Goal: Task Accomplishment & Management: Use online tool/utility

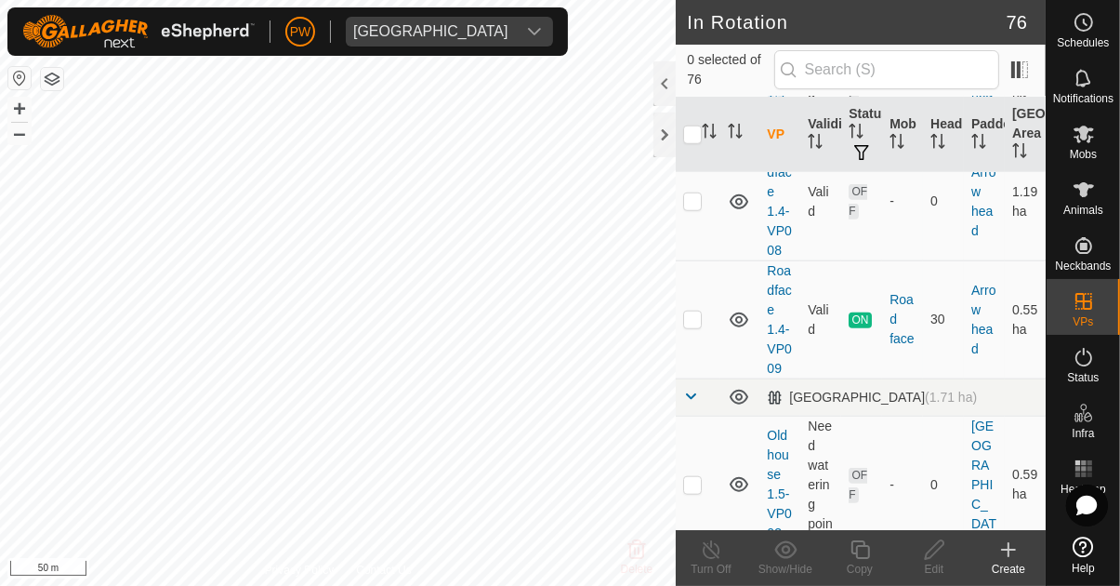
scroll to position [1535, 0]
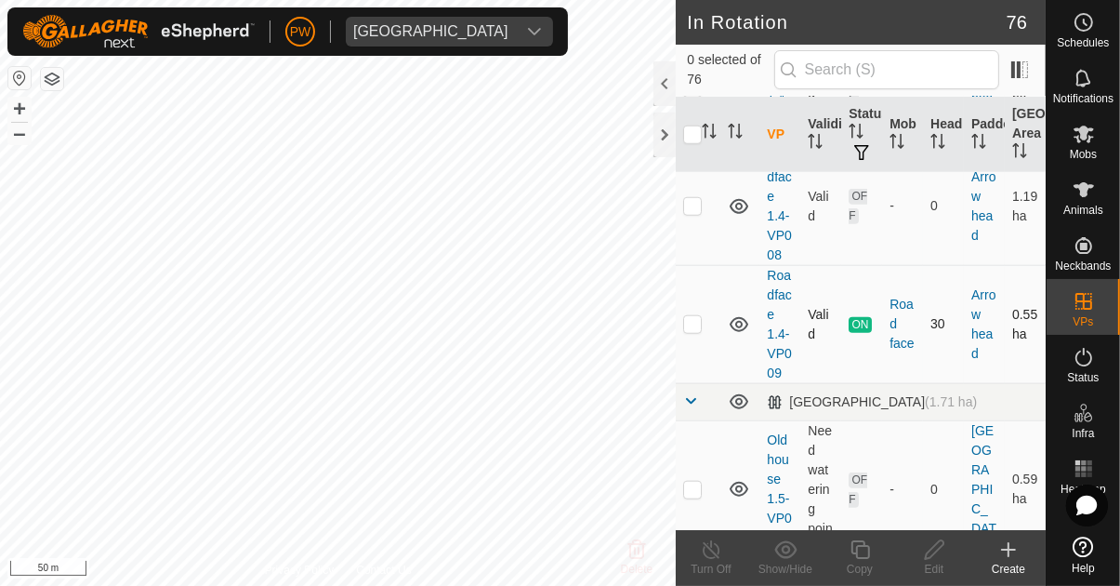
click at [697, 312] on td at bounding box center [698, 324] width 45 height 118
checkbox input "true"
click at [863, 551] on icon at bounding box center [860, 549] width 23 height 22
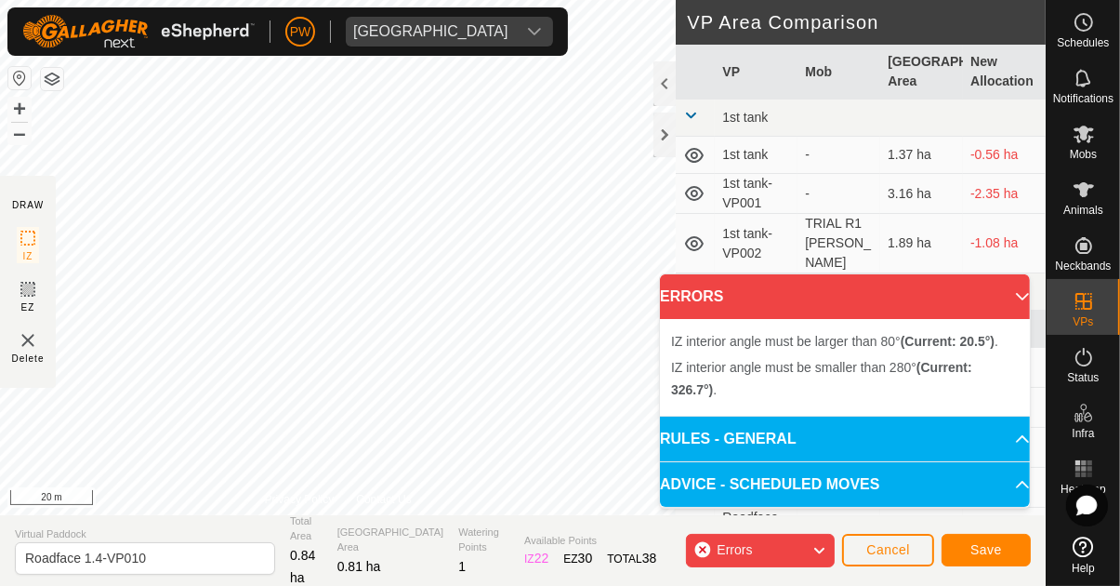
click at [432, 285] on div "IZ interior angle must be smaller than 280° (Current: 326.7°) ." at bounding box center [432, 285] width 0 height 0
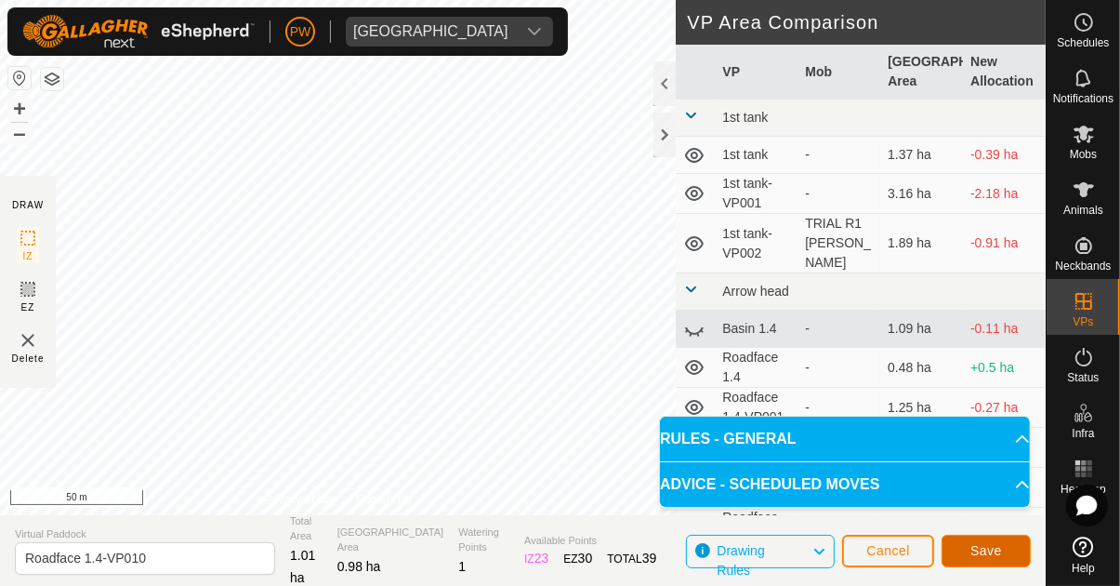
click at [986, 557] on span "Save" at bounding box center [986, 550] width 32 height 15
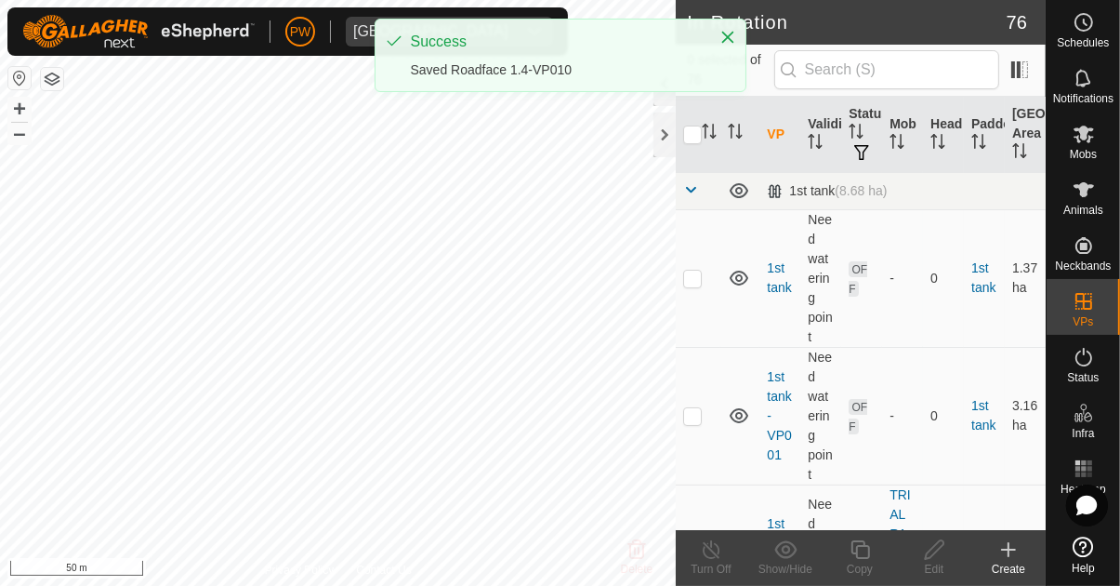
click at [1093, 147] on es-mob-svg-icon at bounding box center [1083, 134] width 33 height 30
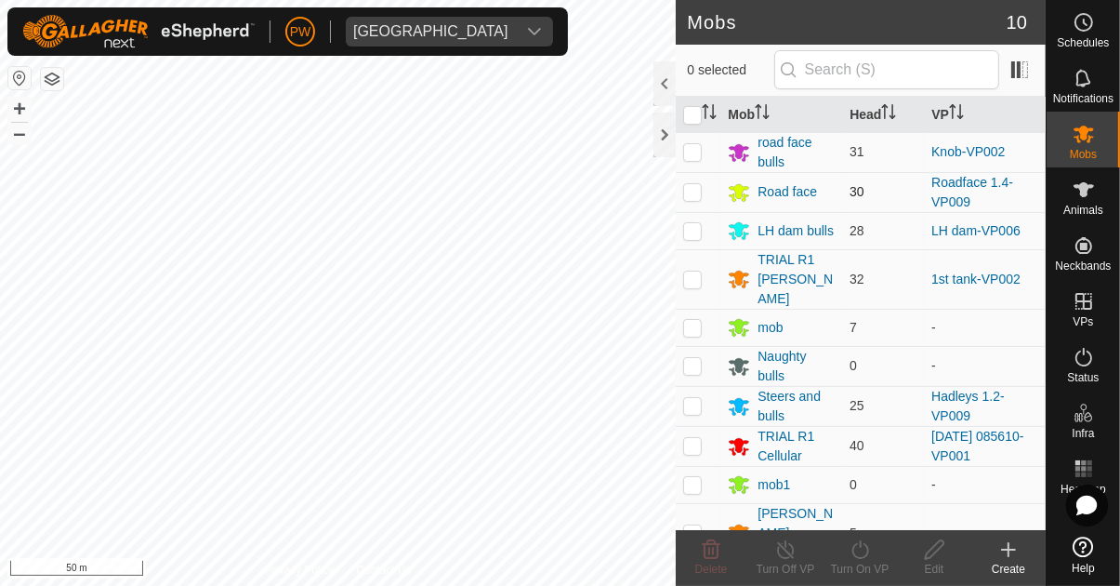
click at [699, 188] on p-checkbox at bounding box center [692, 191] width 19 height 15
checkbox input "true"
click at [871, 548] on icon at bounding box center [860, 549] width 23 height 22
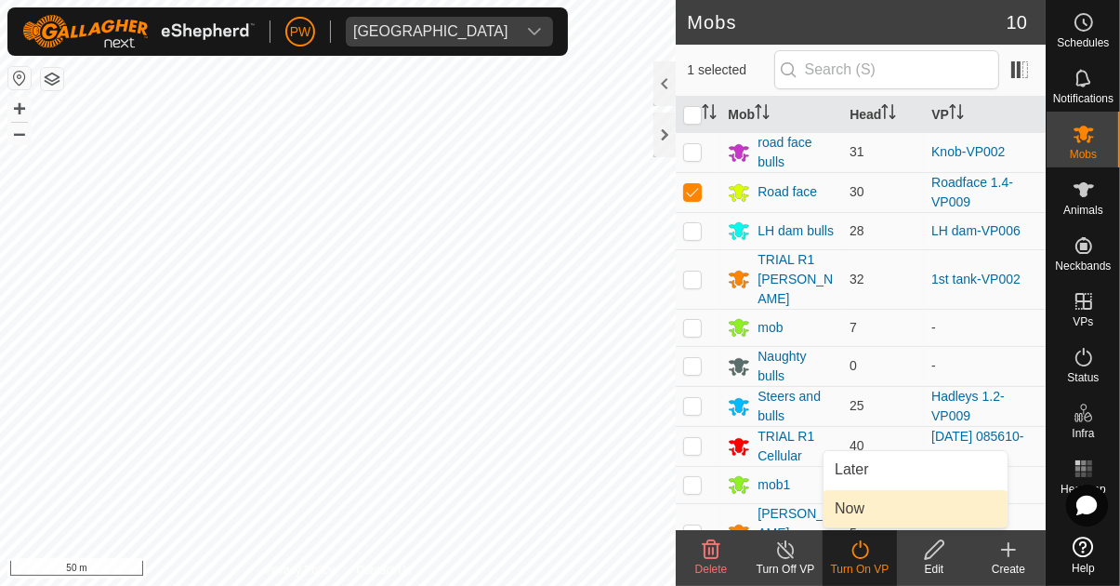
click at [866, 508] on link "Now" at bounding box center [915, 508] width 184 height 37
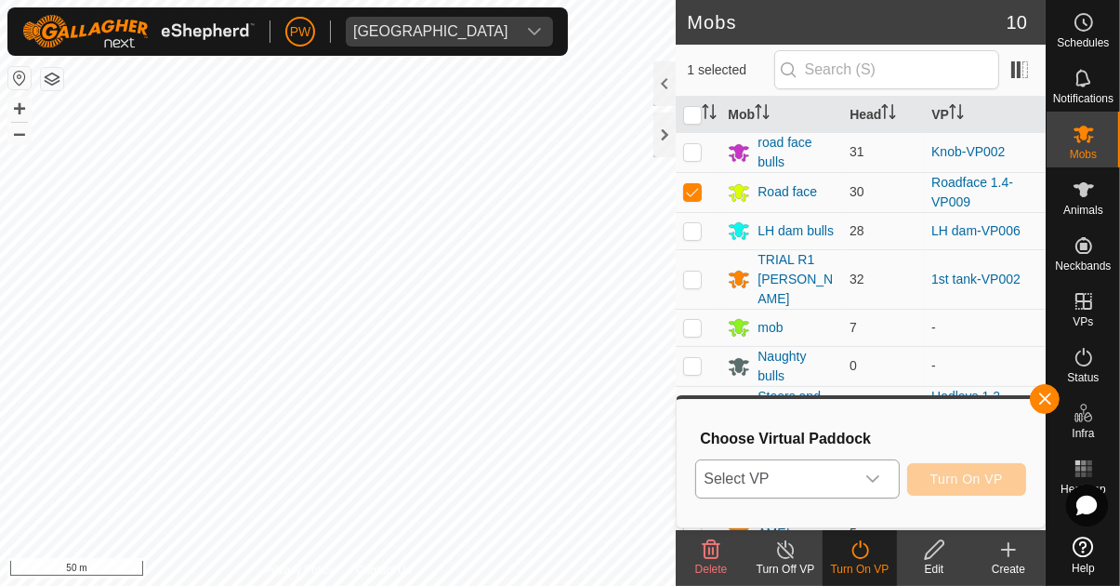
click at [869, 470] on div "dropdown trigger" at bounding box center [872, 478] width 37 height 37
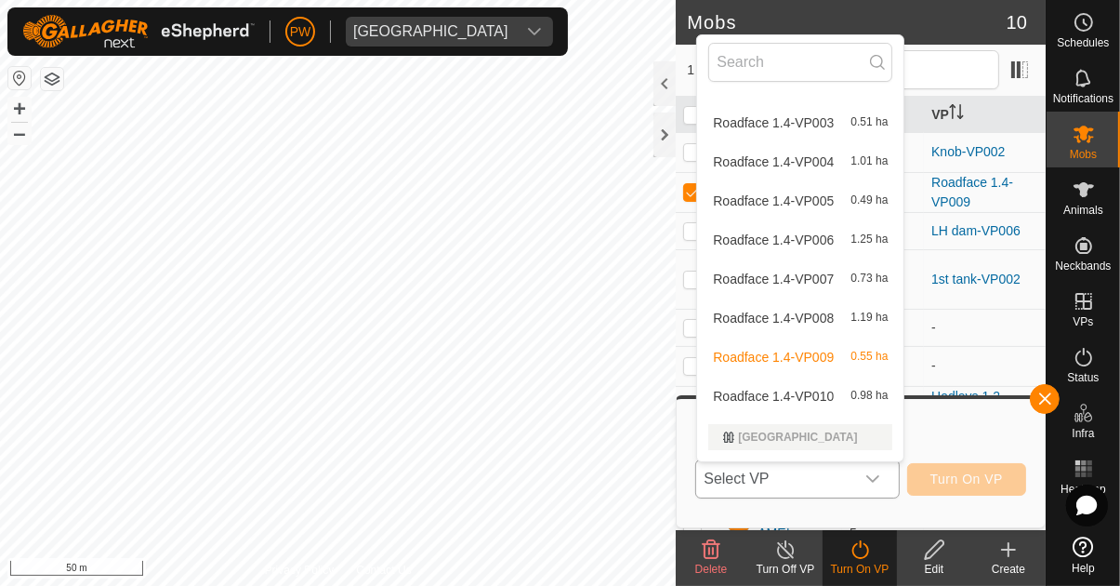
scroll to position [345, 0]
click at [820, 396] on span "Roadface 1.4-VP010" at bounding box center [773, 395] width 121 height 13
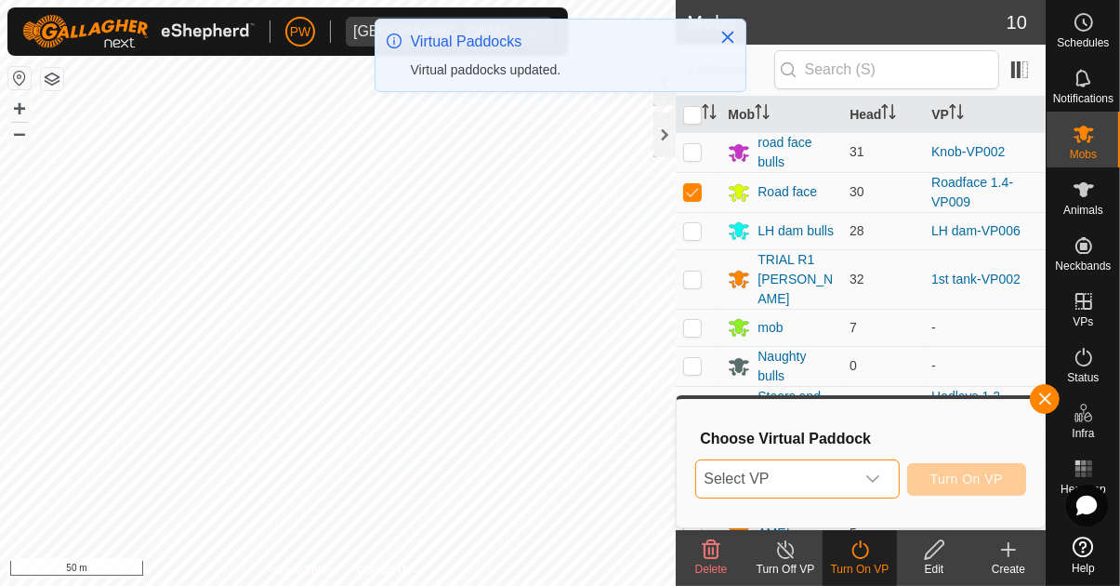
click at [877, 476] on icon "dropdown trigger" at bounding box center [872, 478] width 15 height 15
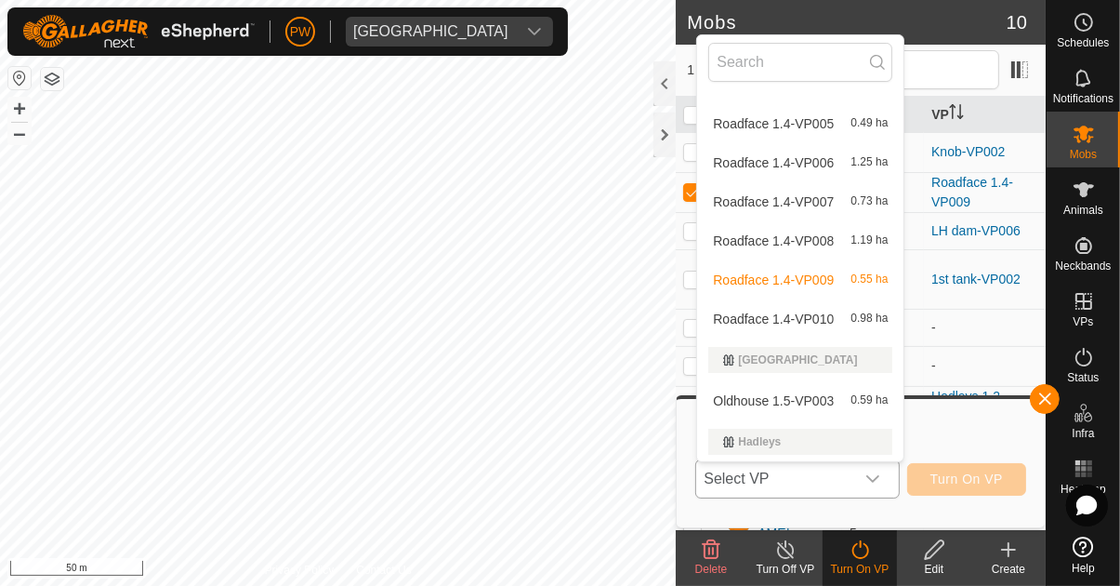
scroll to position [425, 0]
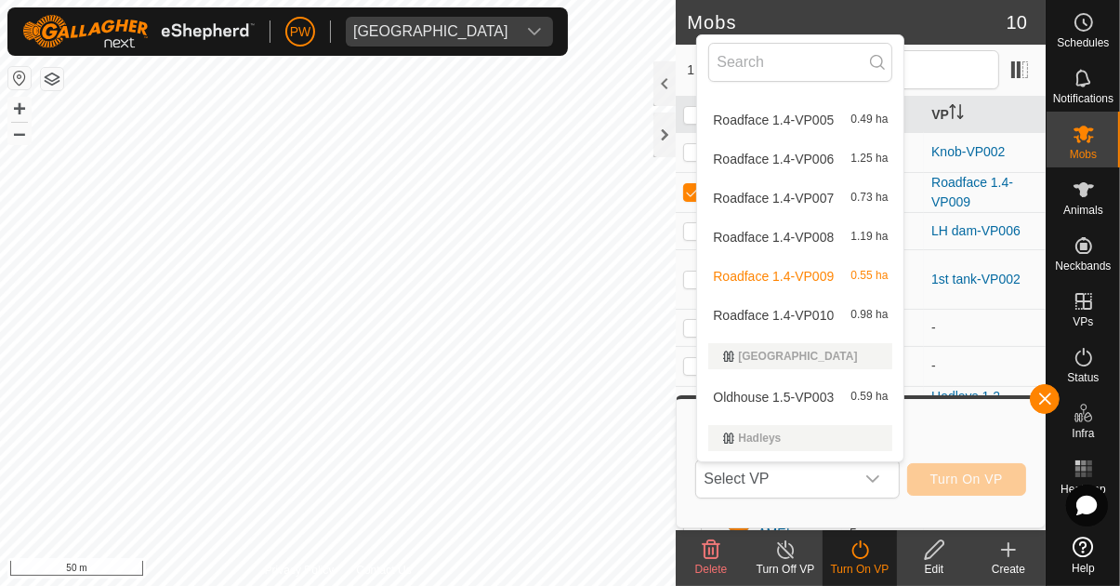
click at [814, 311] on span "Roadface 1.4-VP010" at bounding box center [773, 315] width 121 height 13
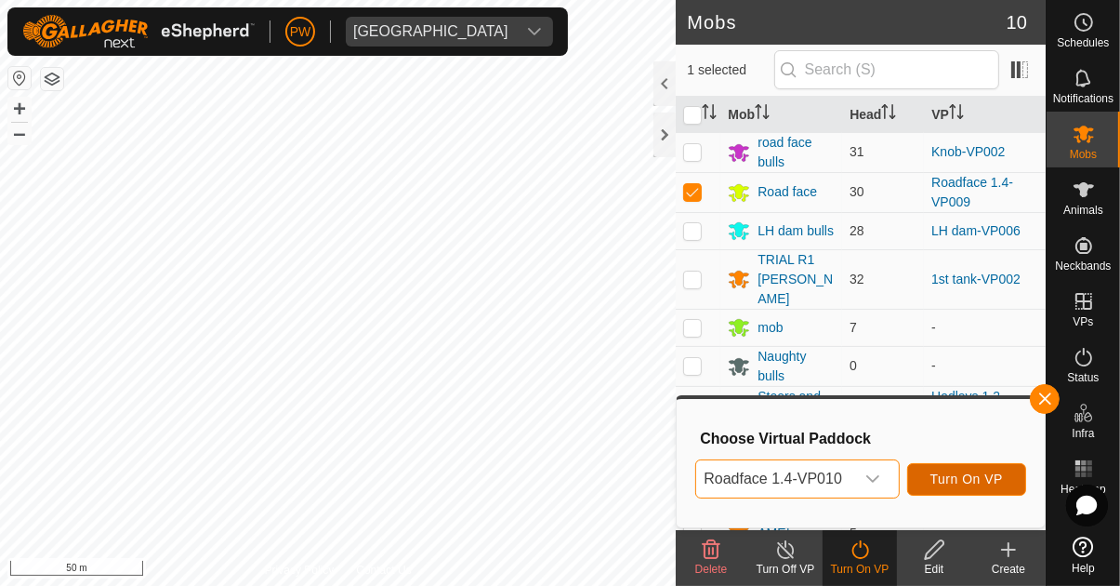
click at [976, 480] on span "Turn On VP" at bounding box center [966, 478] width 72 height 15
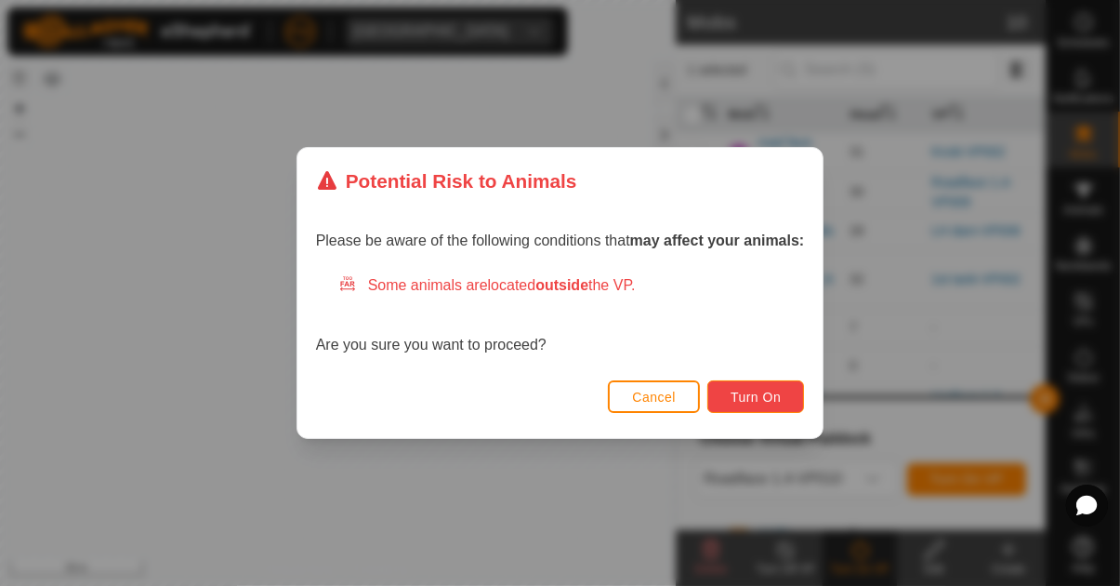
click at [765, 383] on button "Turn On" at bounding box center [755, 396] width 97 height 33
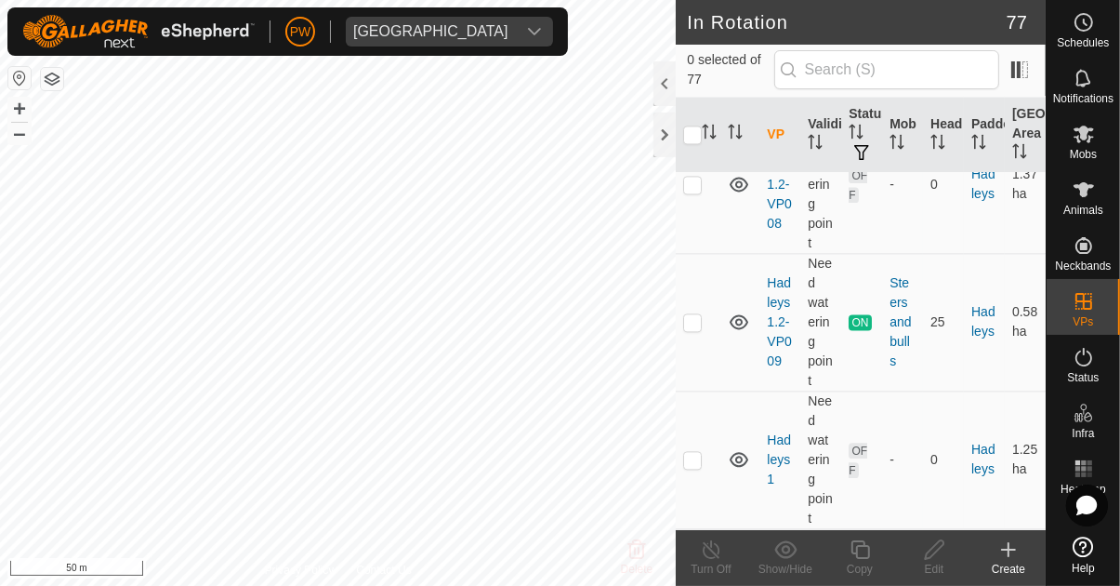
scroll to position [3647, 0]
click at [710, 296] on td at bounding box center [698, 321] width 45 height 138
checkbox input "true"
click at [860, 554] on icon at bounding box center [860, 549] width 23 height 22
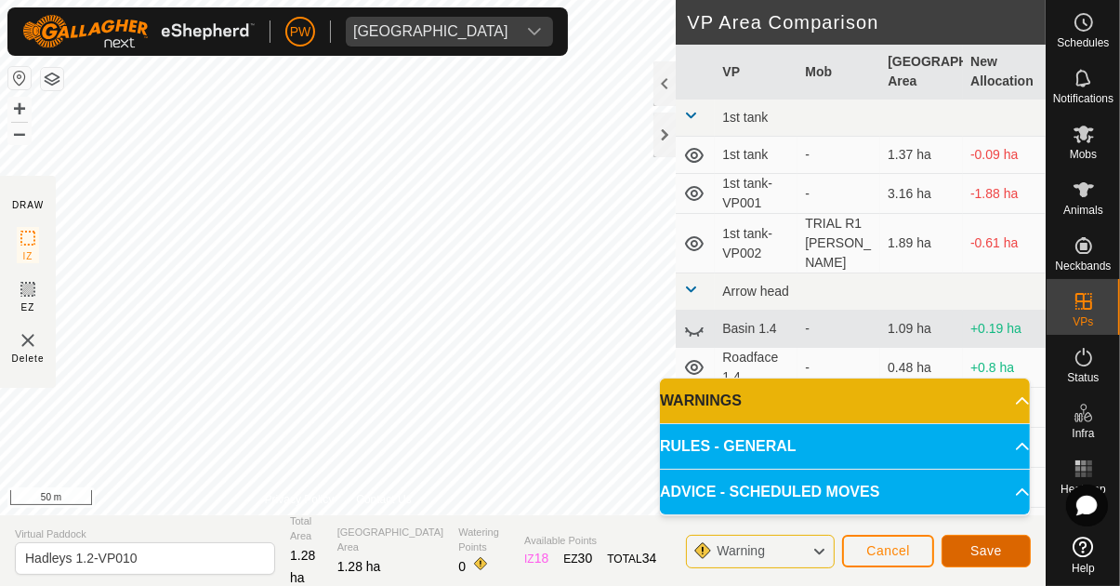
click at [993, 547] on span "Save" at bounding box center [986, 550] width 32 height 15
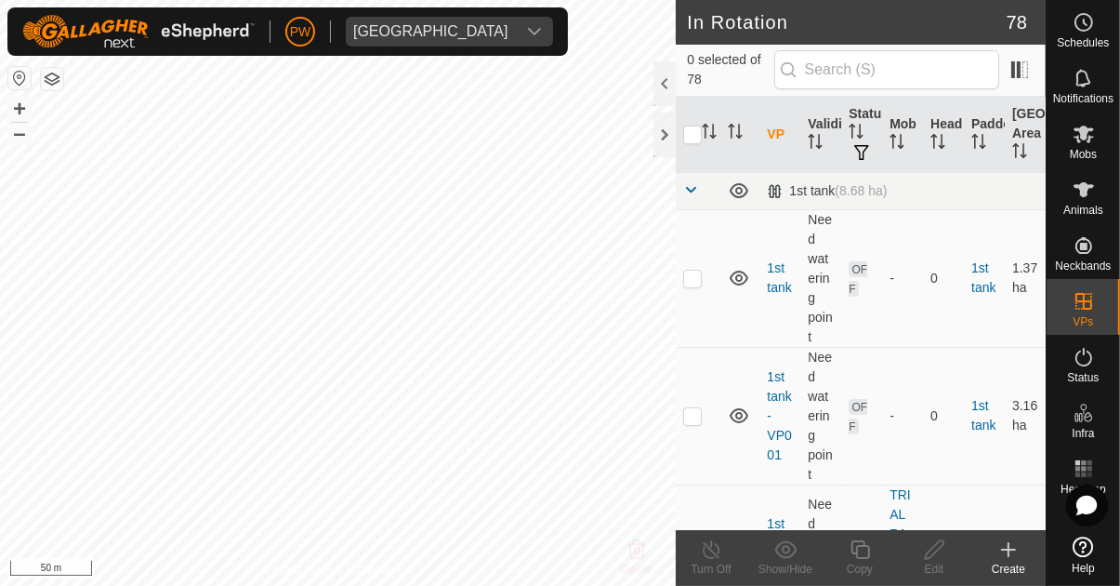
click at [1087, 142] on icon at bounding box center [1083, 134] width 20 height 18
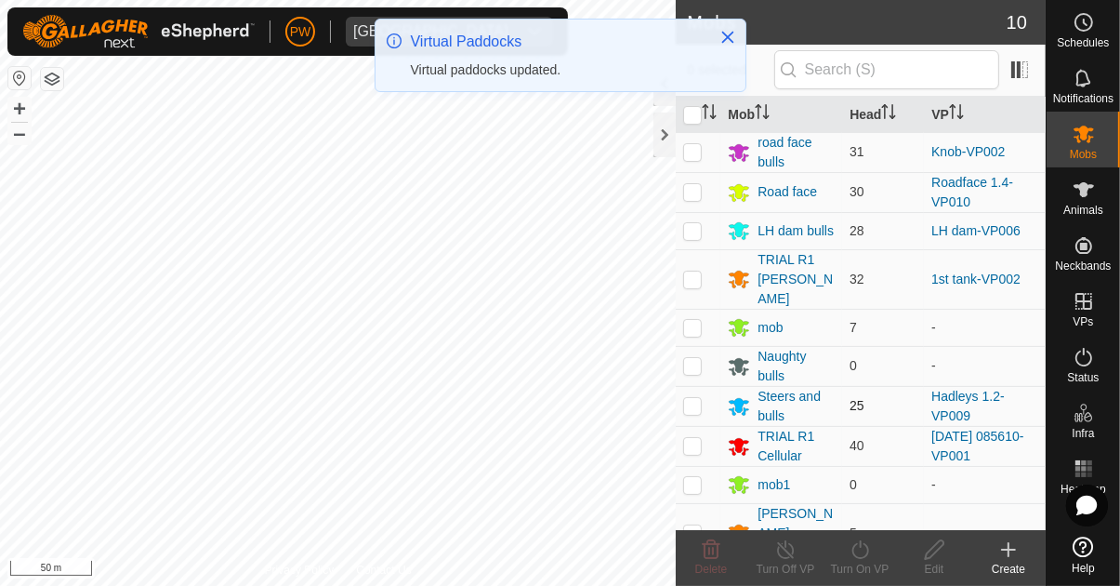
click at [696, 398] on p-checkbox at bounding box center [692, 405] width 19 height 15
checkbox input "true"
click at [868, 563] on div "Turn On VP" at bounding box center [860, 568] width 74 height 17
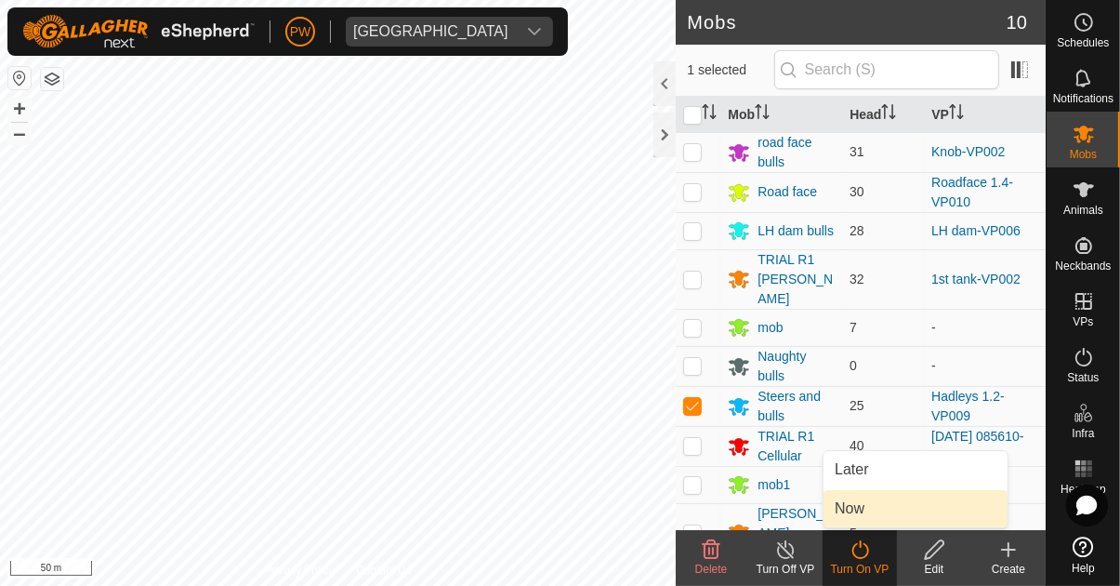
click at [866, 502] on link "Now" at bounding box center [915, 508] width 184 height 37
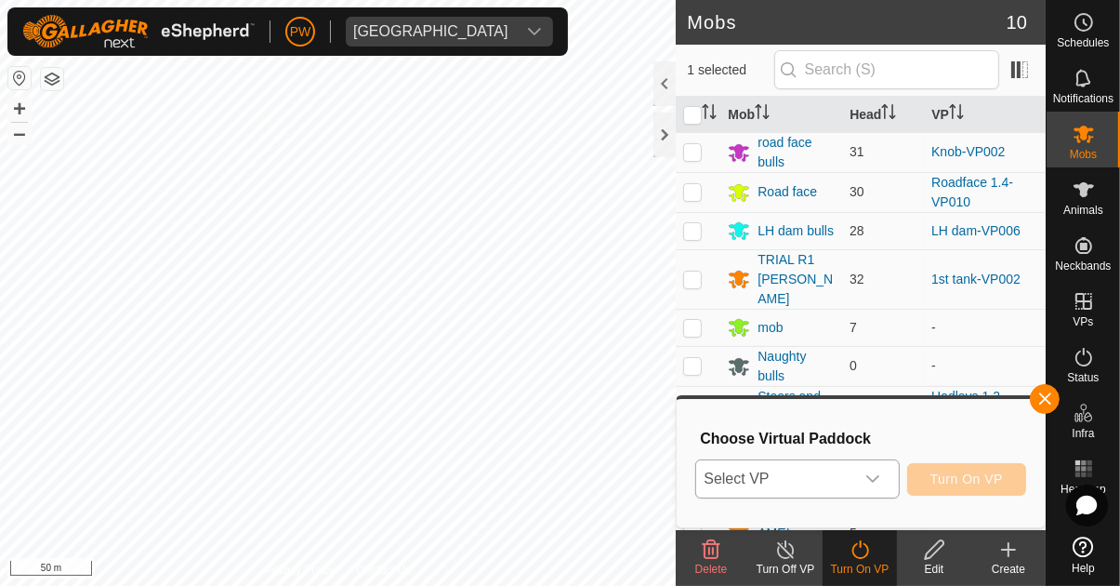
click at [885, 476] on div "dropdown trigger" at bounding box center [872, 478] width 37 height 37
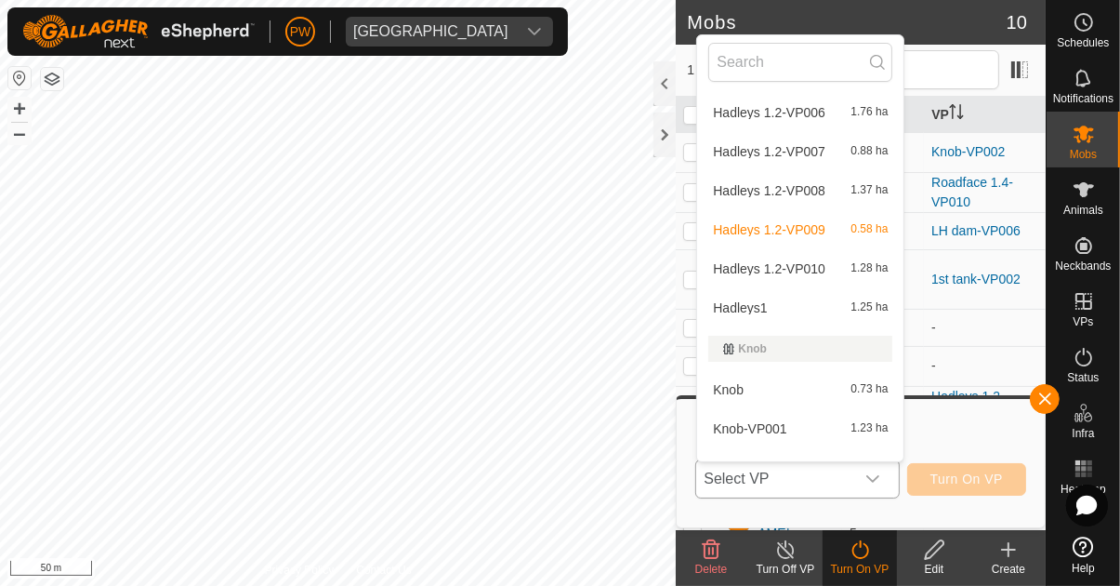
scroll to position [1140, 0]
click at [825, 266] on div "Hadleys 1.2-VP010 1.28 ha" at bounding box center [800, 270] width 184 height 22
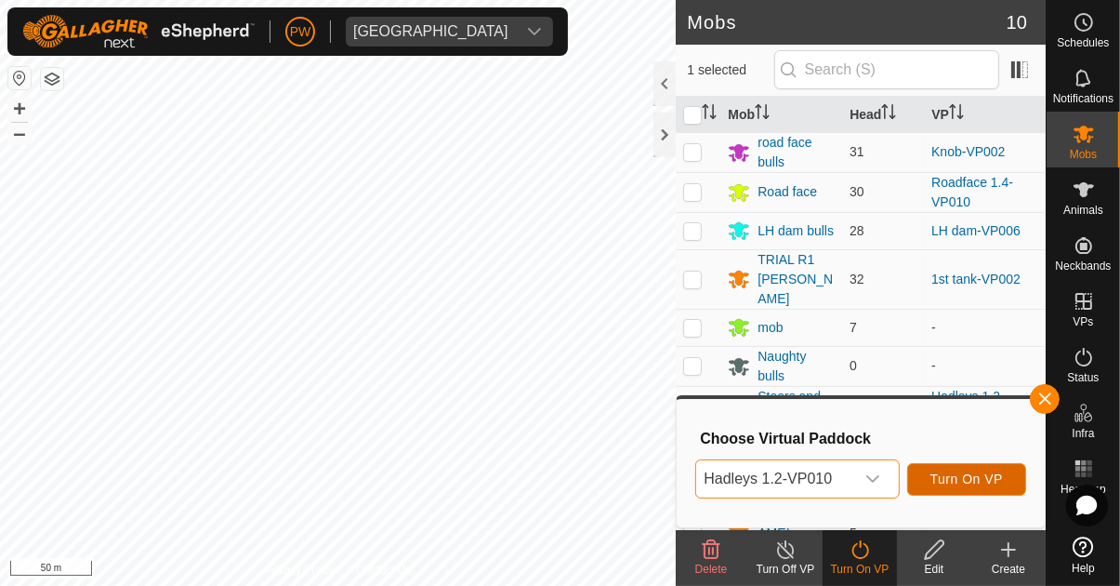
click at [960, 476] on span "Turn On VP" at bounding box center [966, 478] width 72 height 15
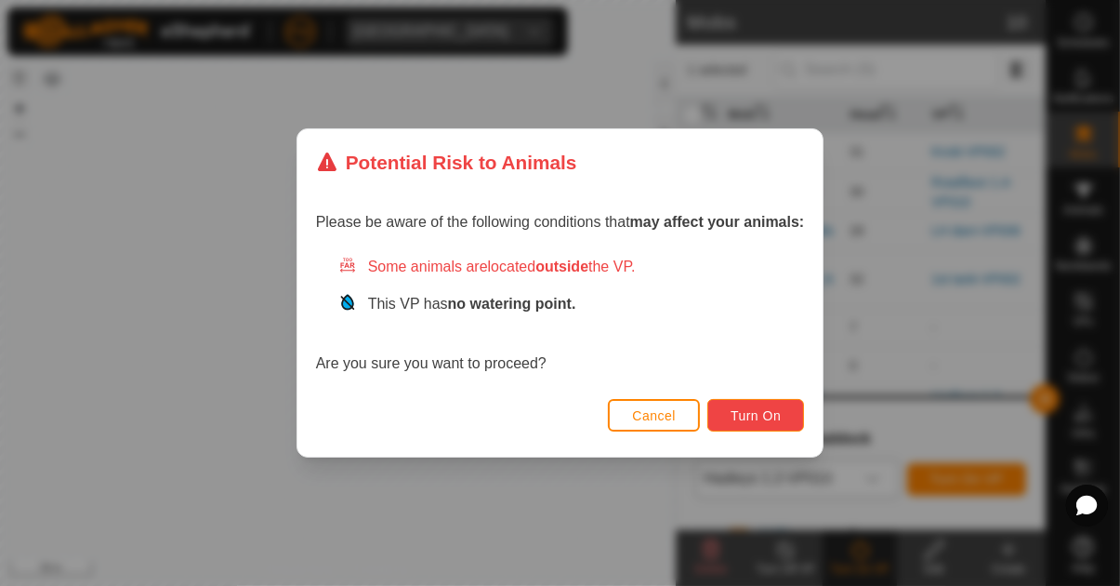
click at [755, 412] on span "Turn On" at bounding box center [756, 415] width 50 height 15
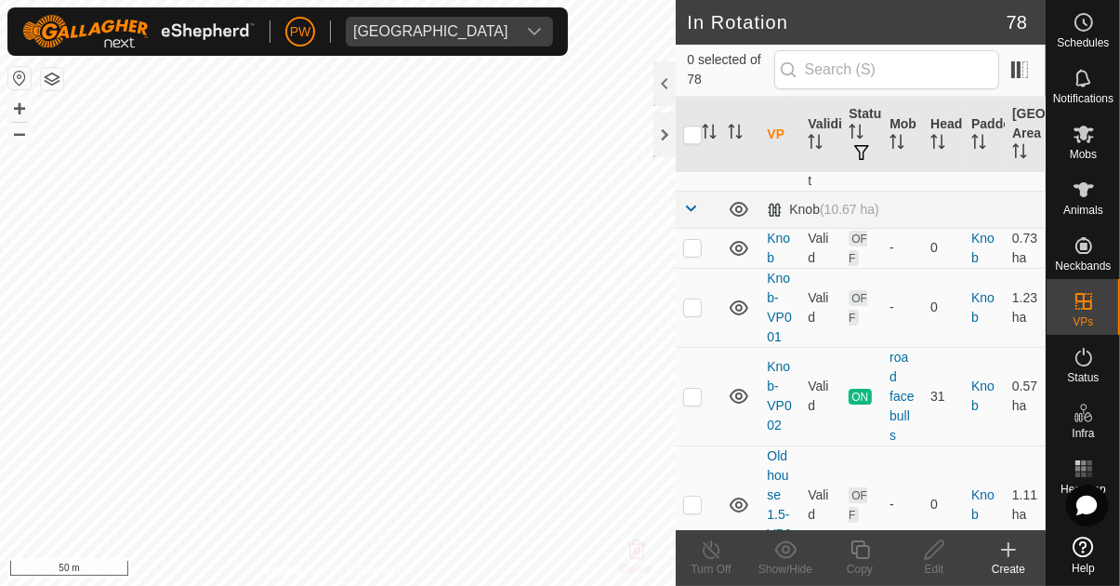
scroll to position [4122, 0]
click at [694, 388] on p-checkbox at bounding box center [692, 395] width 19 height 15
checkbox input "true"
click at [867, 560] on div "Copy" at bounding box center [860, 568] width 74 height 17
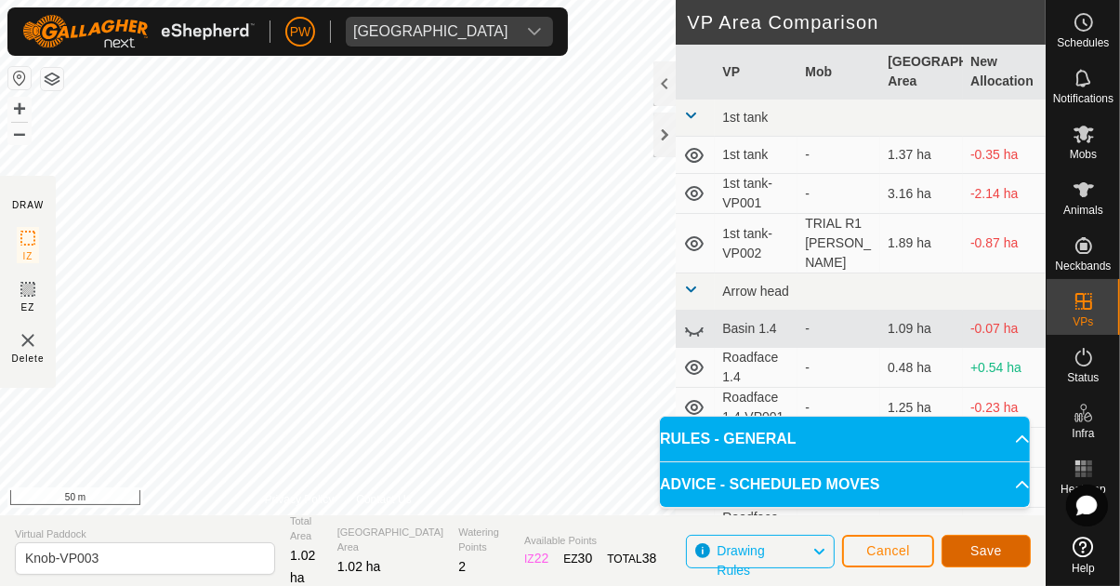
click at [999, 538] on button "Save" at bounding box center [986, 550] width 89 height 33
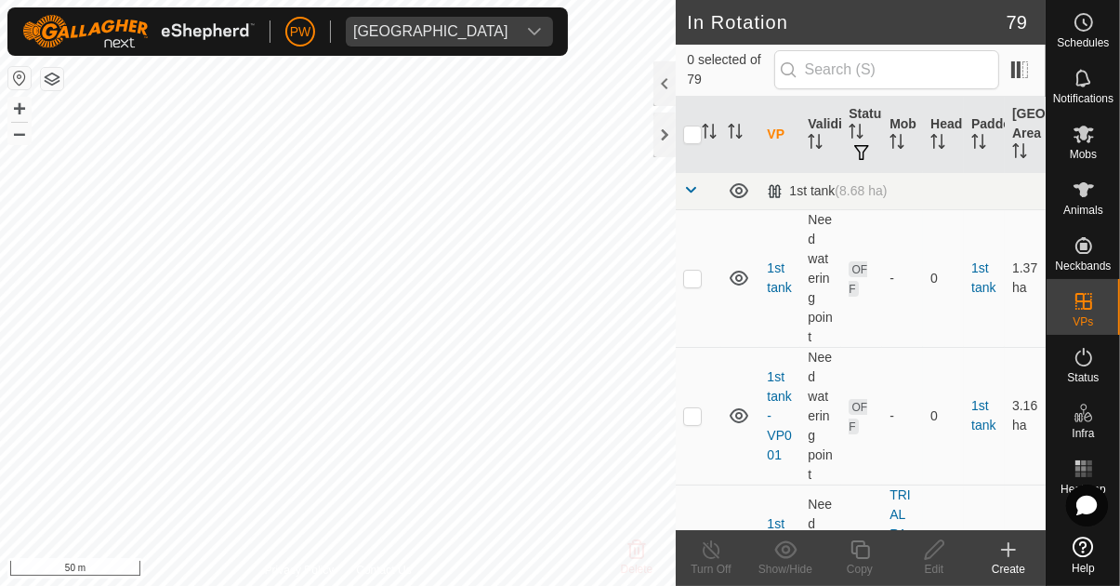
click at [1093, 139] on icon at bounding box center [1084, 134] width 22 height 22
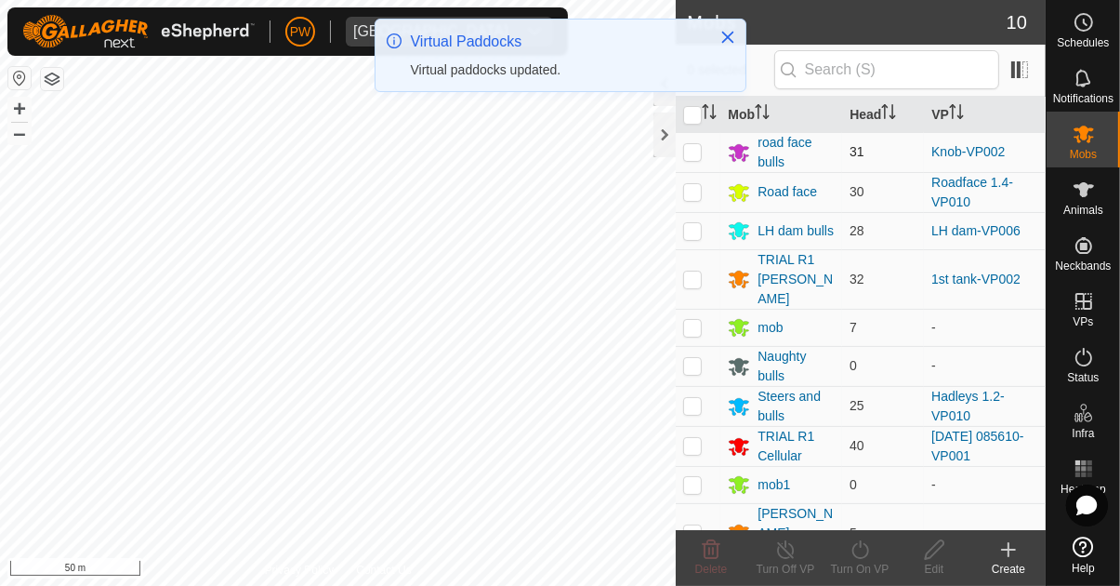
click at [693, 143] on td at bounding box center [698, 152] width 45 height 40
checkbox input "true"
click at [863, 553] on icon at bounding box center [860, 549] width 23 height 22
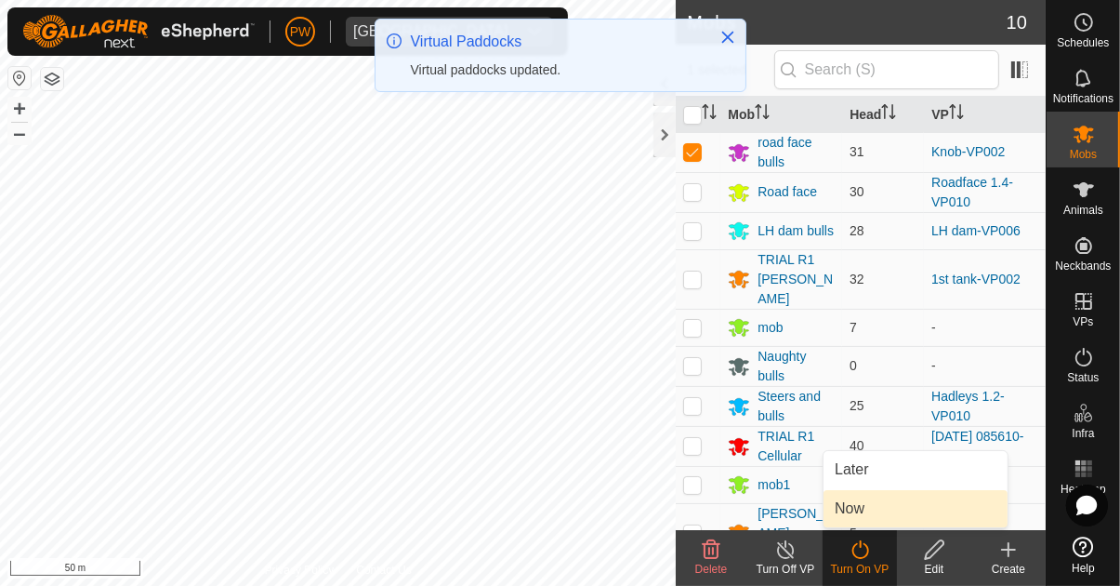
click at [876, 509] on link "Now" at bounding box center [915, 508] width 184 height 37
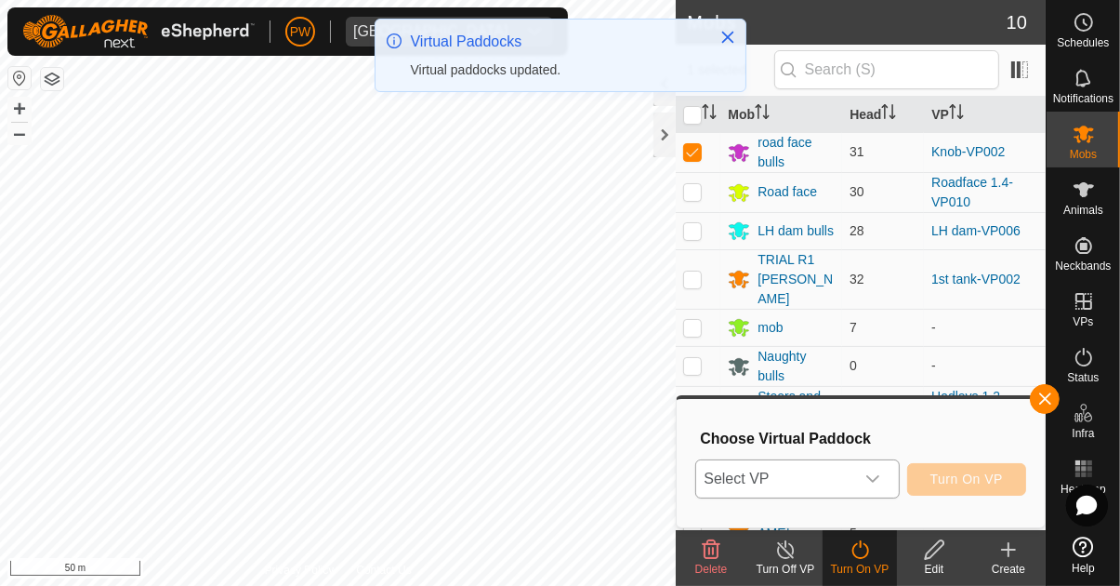
click at [887, 479] on div "dropdown trigger" at bounding box center [872, 478] width 37 height 37
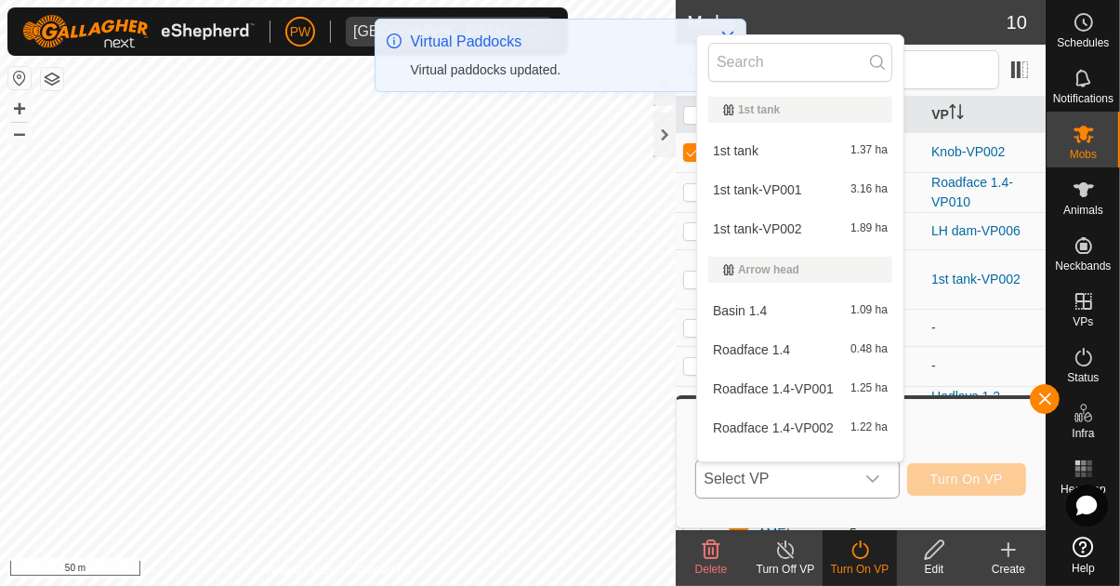
click at [886, 479] on div "dropdown trigger" at bounding box center [872, 478] width 37 height 37
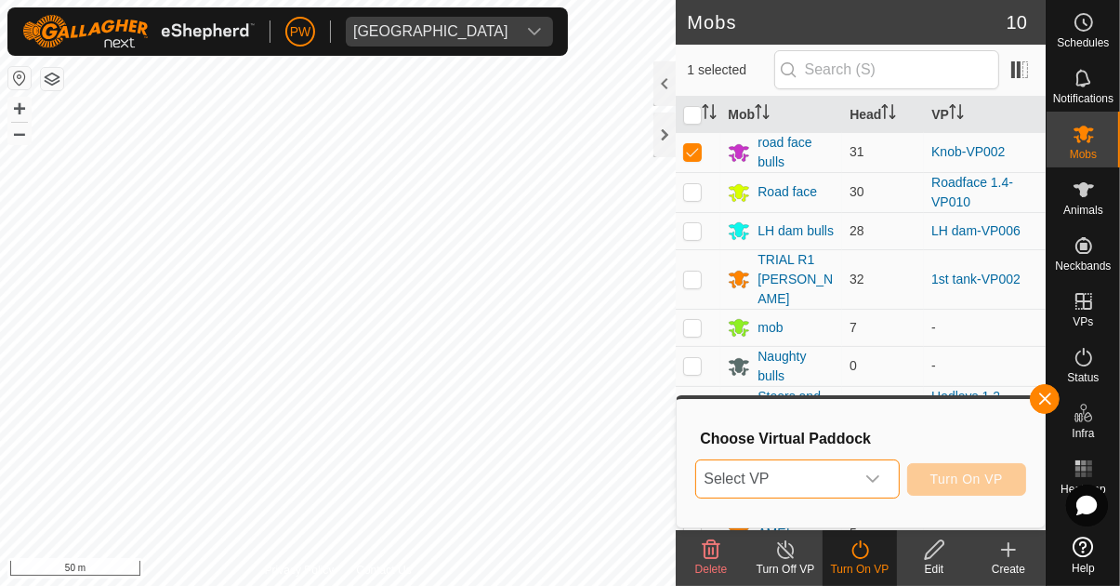
click at [880, 481] on icon "dropdown trigger" at bounding box center [872, 478] width 15 height 15
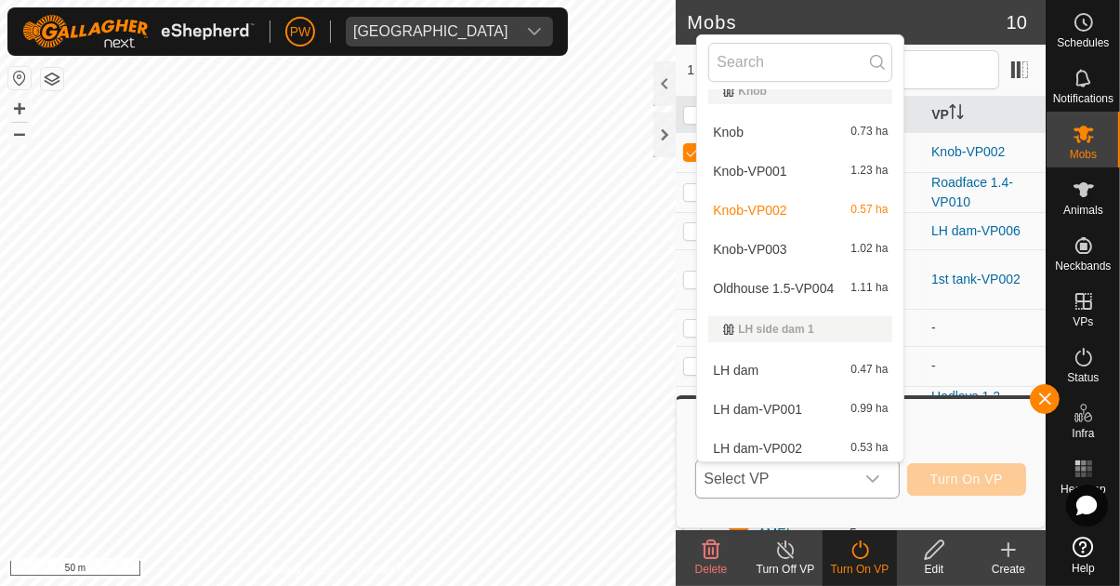
scroll to position [1402, 0]
click at [815, 249] on div "Knob-VP003 1.02 ha" at bounding box center [800, 247] width 184 height 22
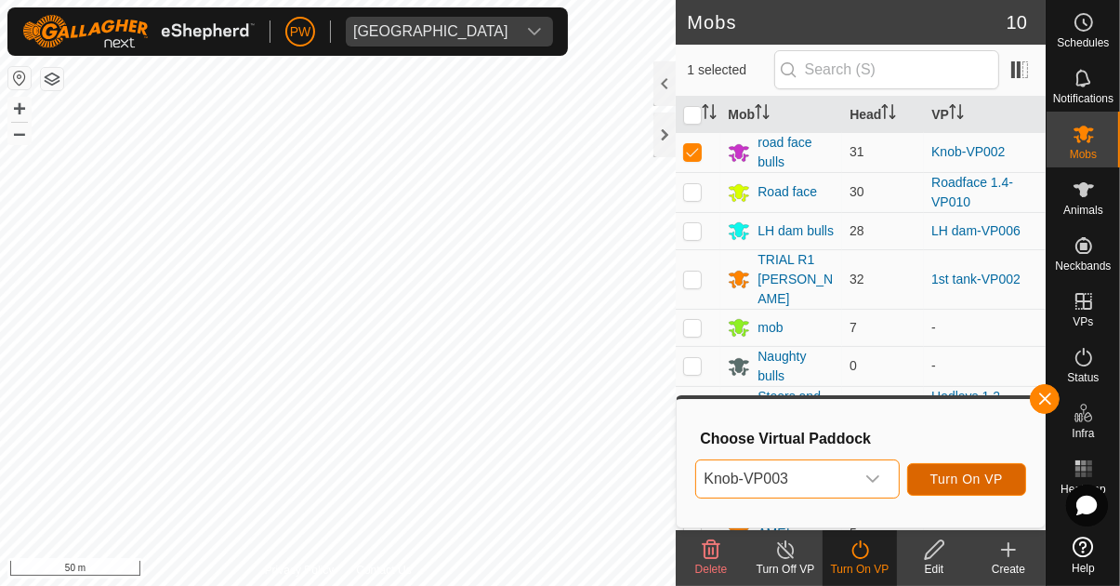
click at [978, 481] on span "Turn On VP" at bounding box center [966, 478] width 72 height 15
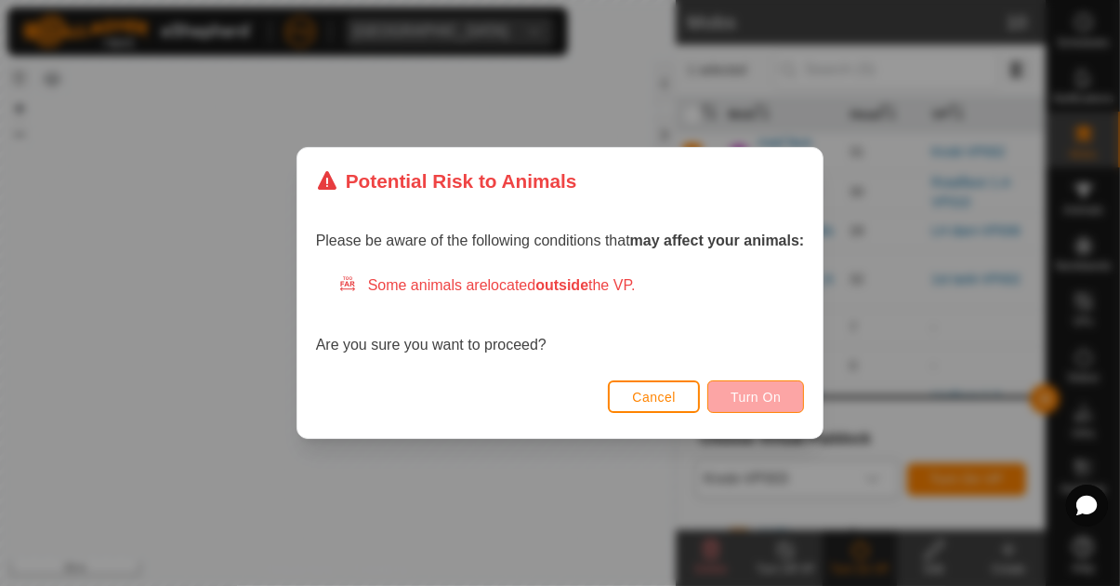
click at [757, 395] on span "Turn On" at bounding box center [756, 396] width 50 height 15
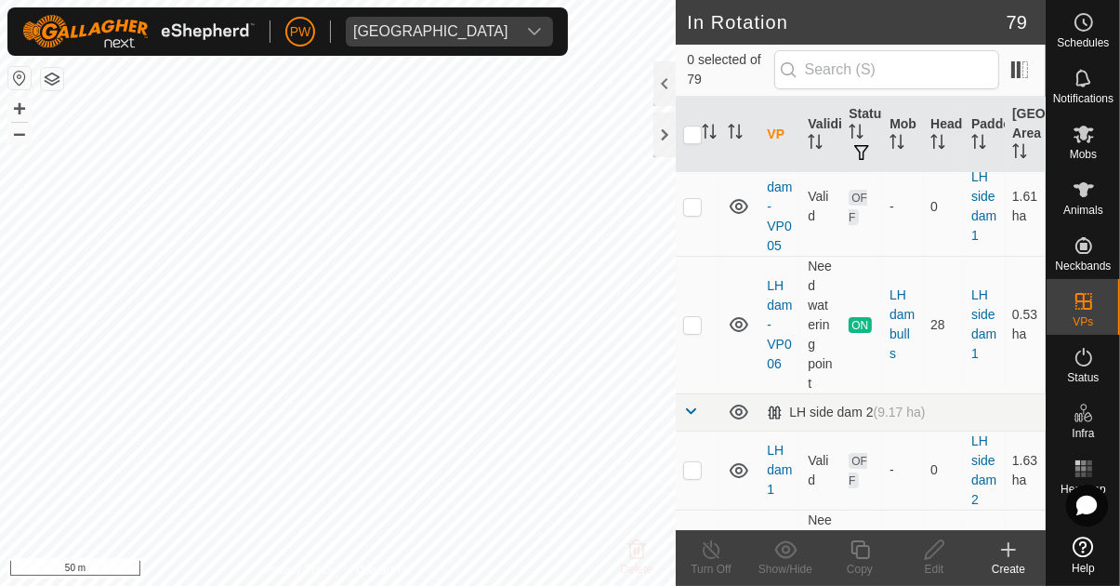
scroll to position [5138, 0]
click at [706, 300] on td at bounding box center [698, 323] width 45 height 138
checkbox input "true"
click at [863, 560] on div "Copy" at bounding box center [860, 568] width 74 height 17
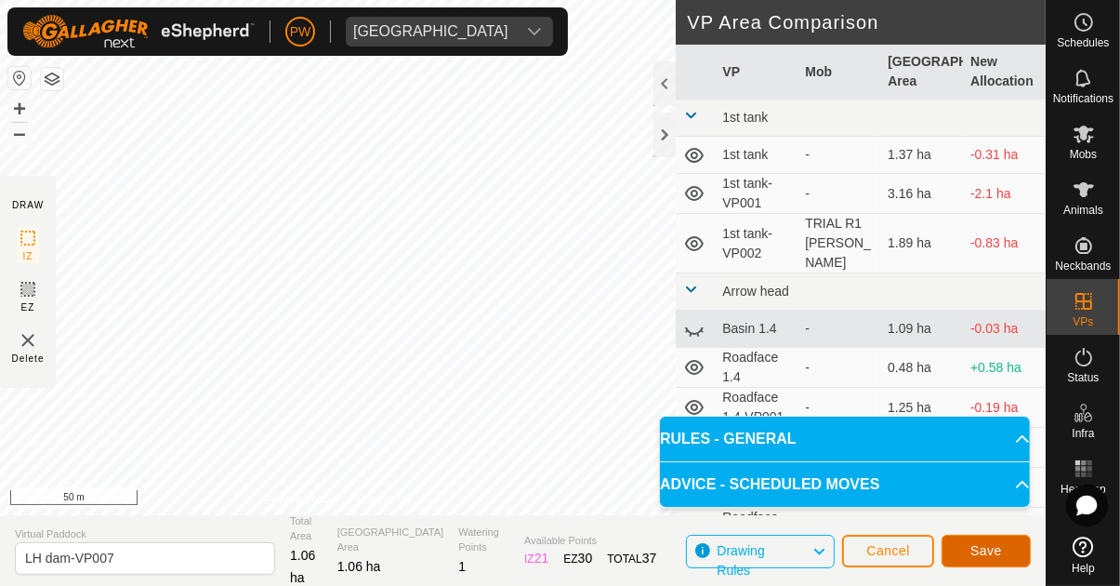
click at [984, 547] on span "Save" at bounding box center [986, 550] width 32 height 15
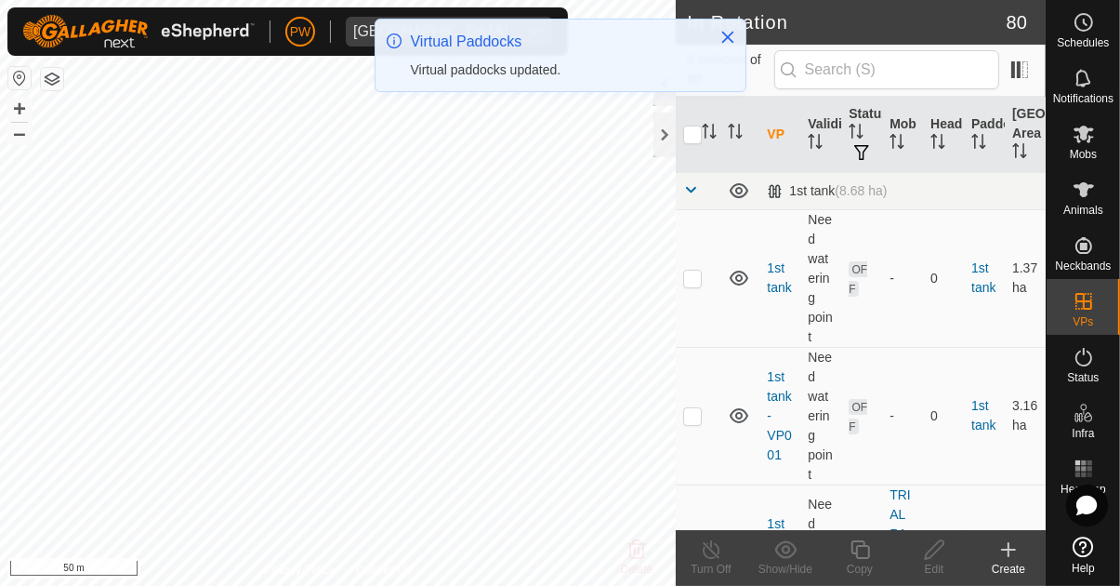
click at [1096, 142] on es-mob-svg-icon at bounding box center [1083, 134] width 33 height 30
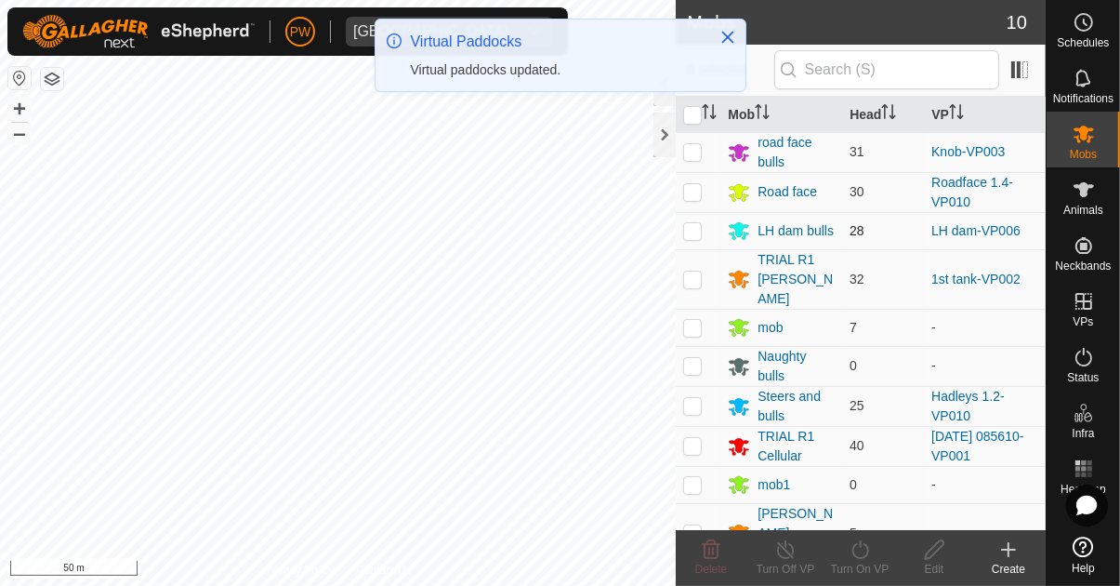
click at [691, 229] on p-checkbox at bounding box center [692, 230] width 19 height 15
checkbox input "true"
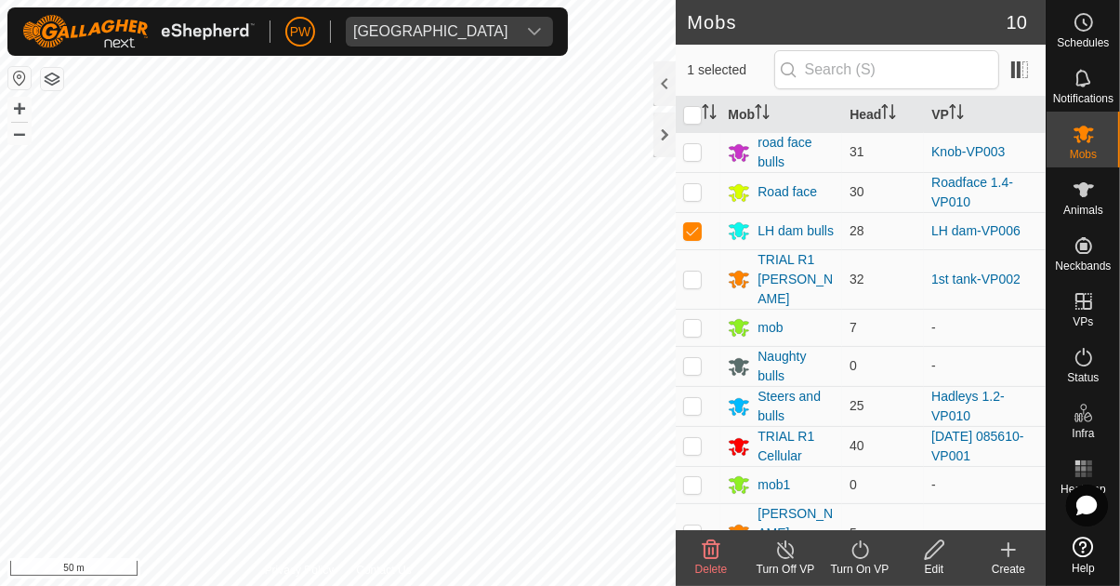
click at [861, 560] on icon at bounding box center [860, 549] width 23 height 22
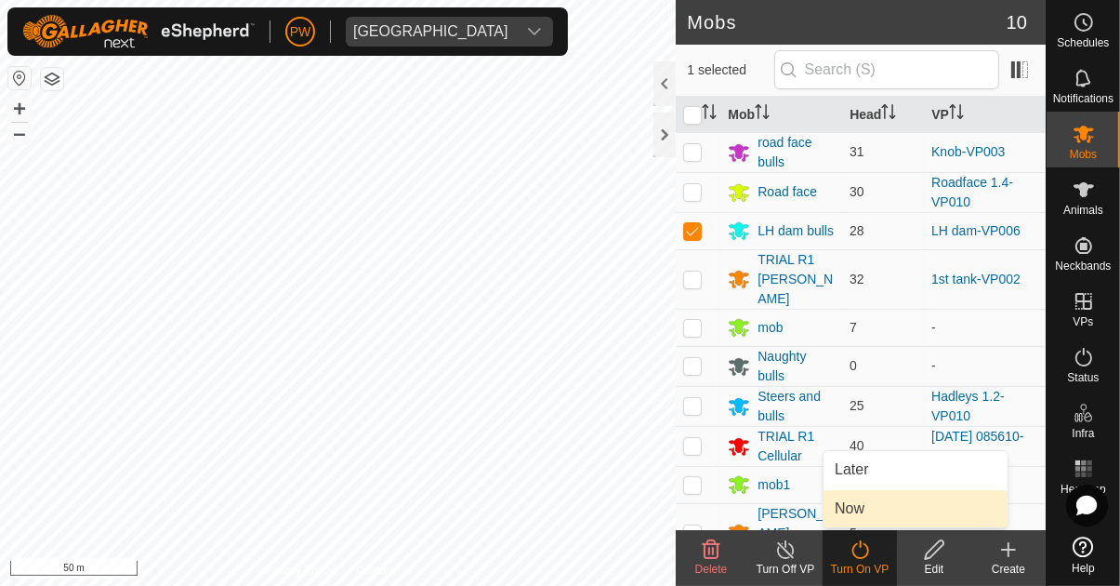
click at [863, 508] on span "Now" at bounding box center [850, 508] width 30 height 22
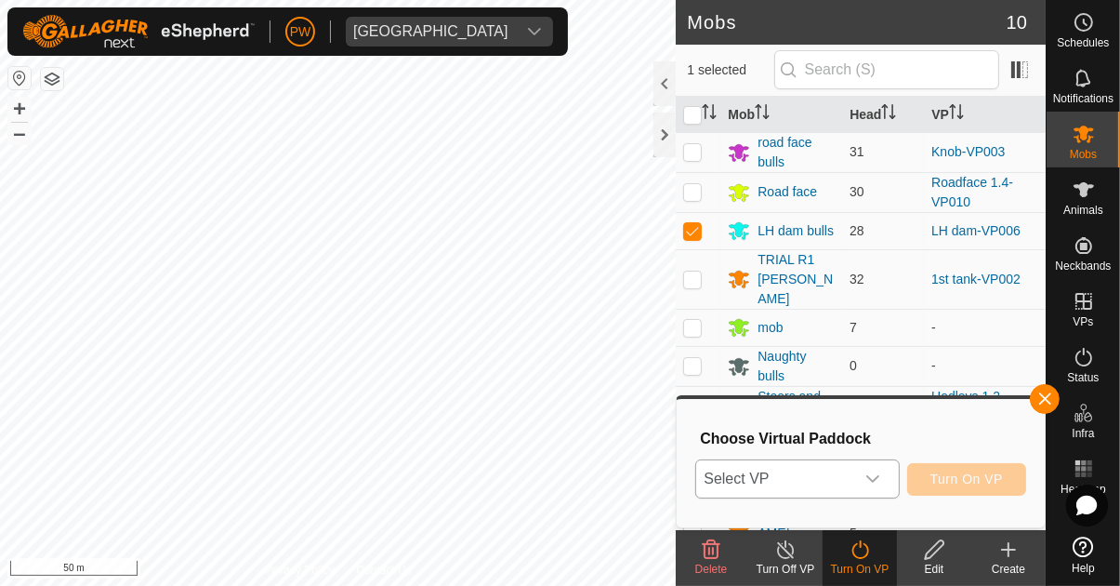
click at [880, 481] on icon "dropdown trigger" at bounding box center [872, 478] width 15 height 15
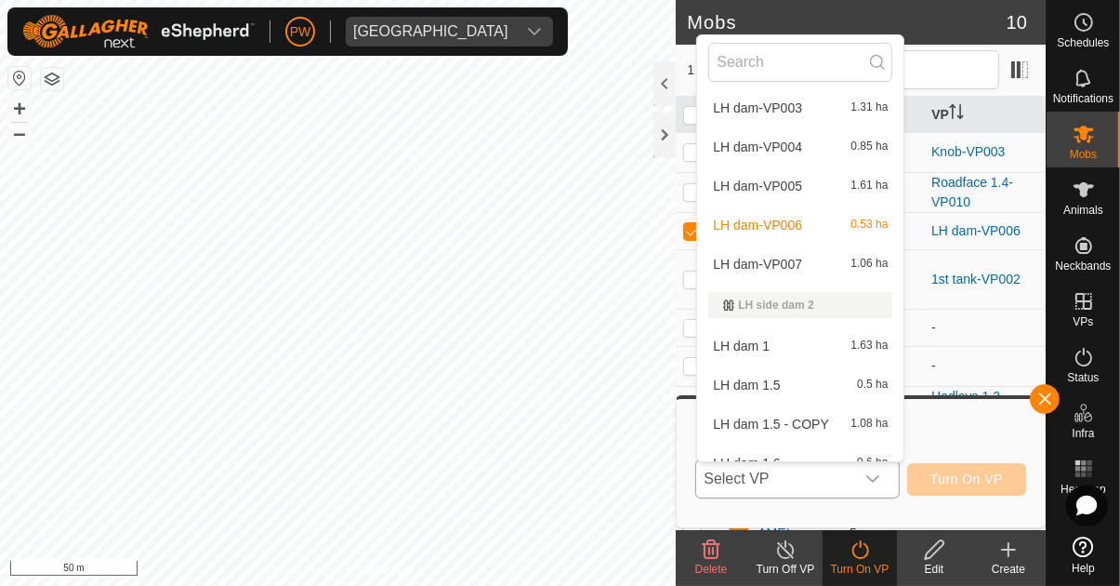
scroll to position [1776, 0]
click at [840, 268] on div "LH dam-VP007 1.06 ha" at bounding box center [800, 267] width 184 height 22
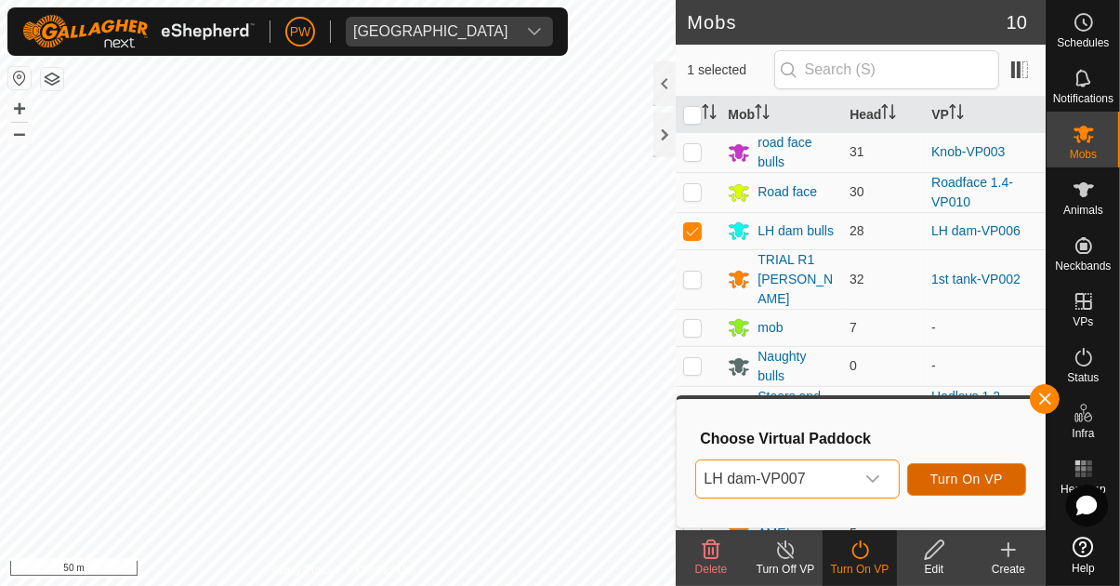
click at [973, 468] on button "Turn On VP" at bounding box center [966, 479] width 119 height 33
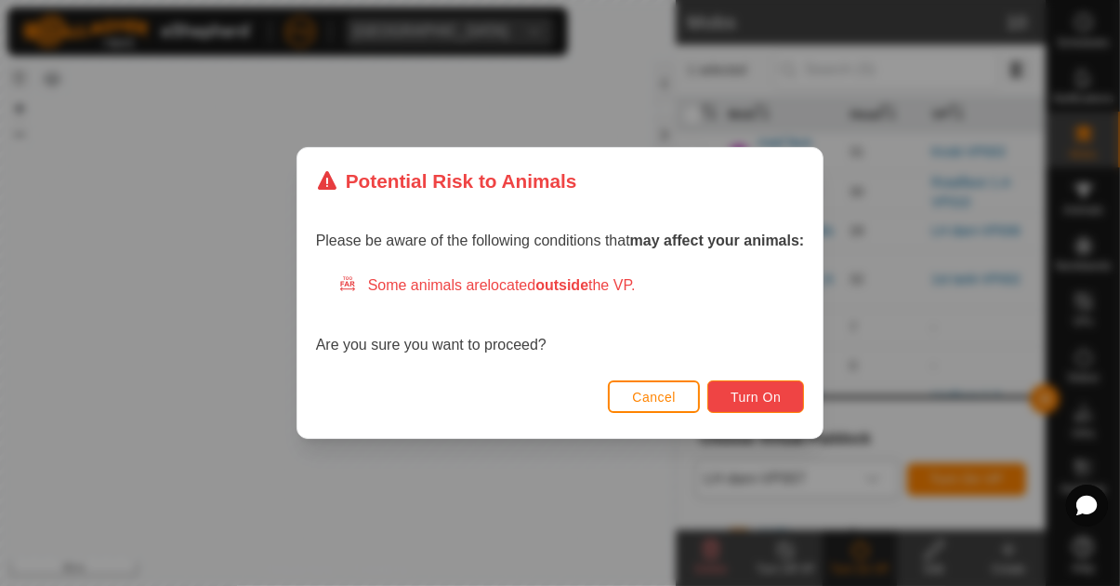
click at [773, 395] on span "Turn On" at bounding box center [756, 396] width 50 height 15
